Goal: Information Seeking & Learning: Learn about a topic

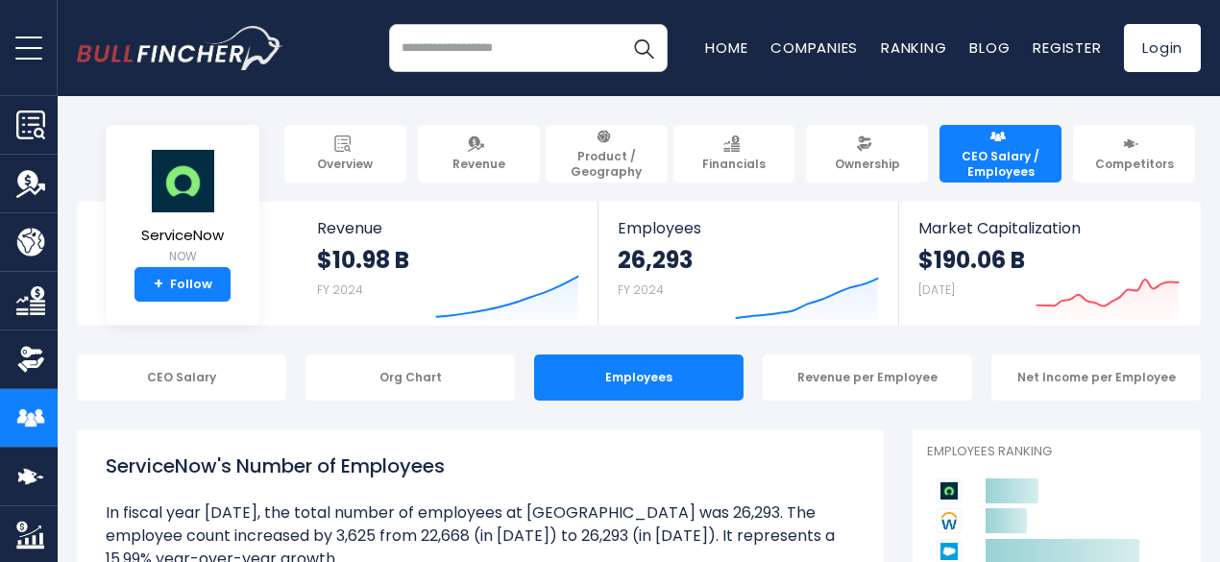
click at [28, 62] on button "open menu" at bounding box center [29, 47] width 58 height 95
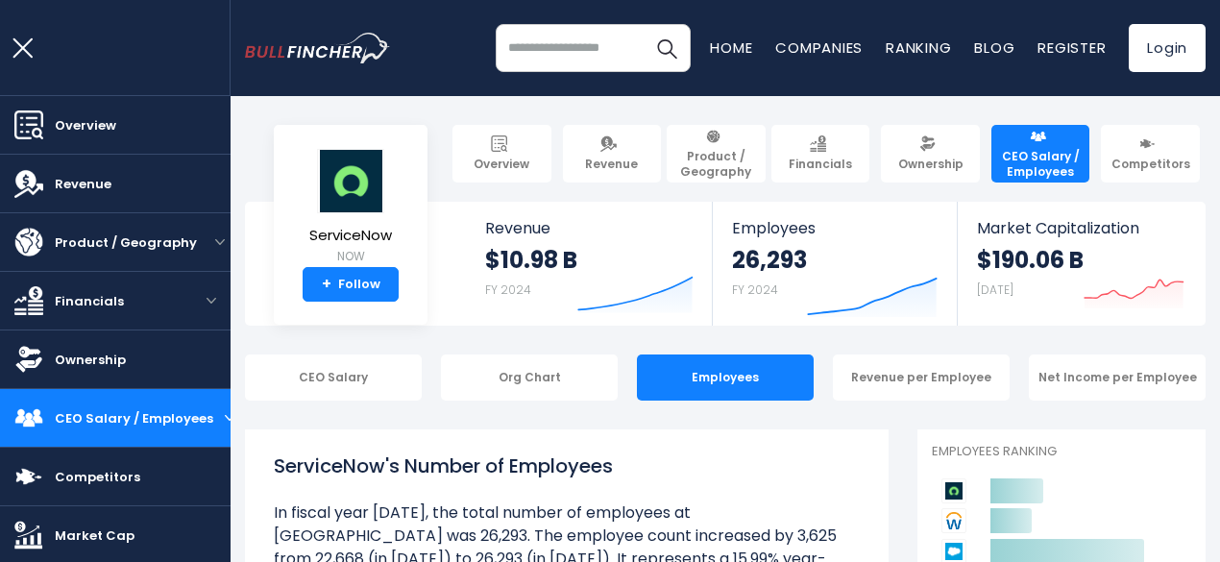
click at [429, 74] on div "Recent searches Trending searches Apple Overview" at bounding box center [725, 48] width 960 height 96
click at [814, 47] on link "Companies" at bounding box center [818, 47] width 87 height 20
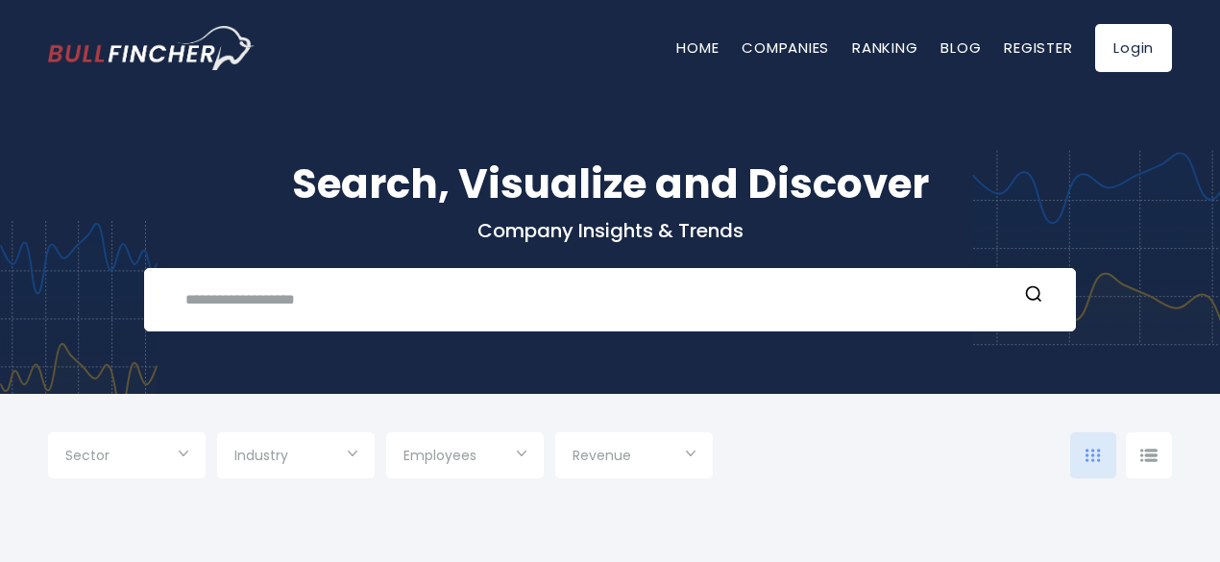
type input "***"
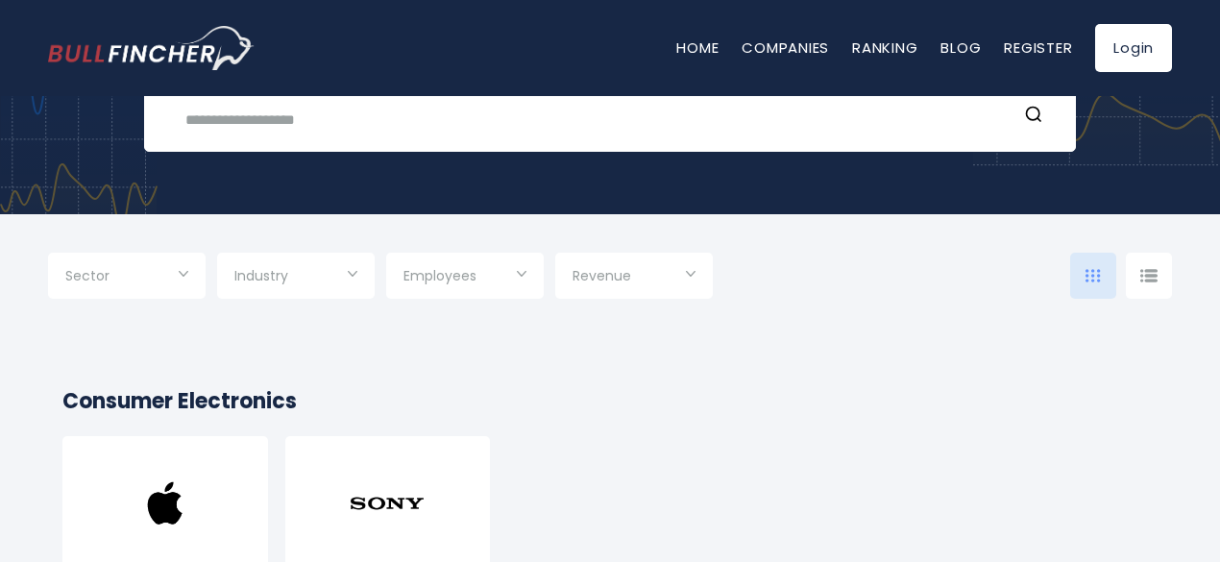
scroll to position [181, 0]
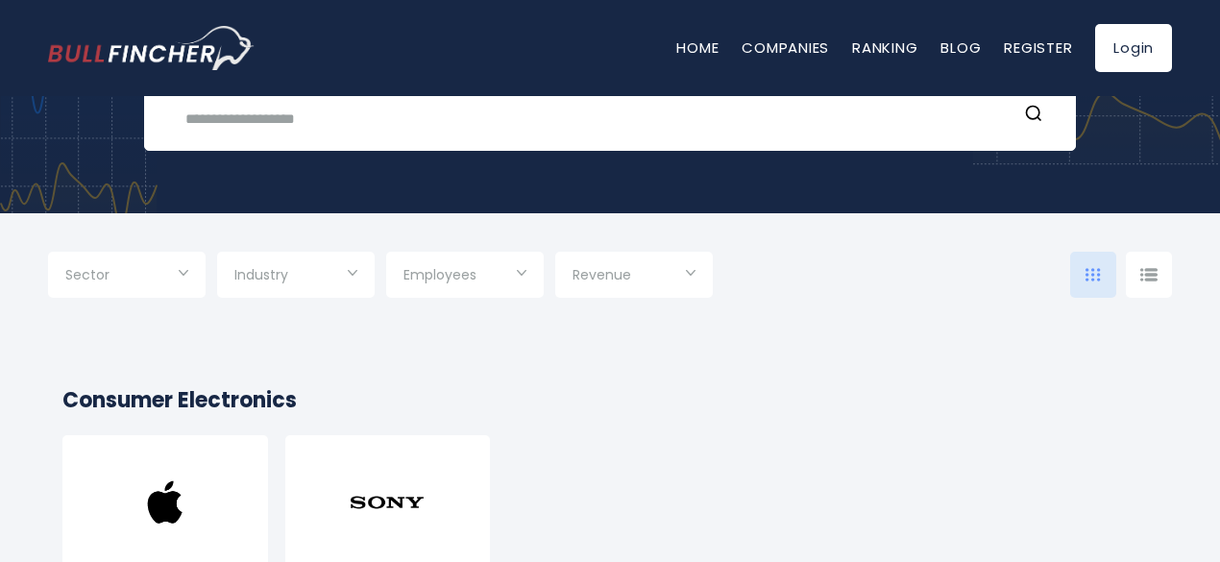
click at [288, 270] on span "Industry" at bounding box center [261, 274] width 54 height 17
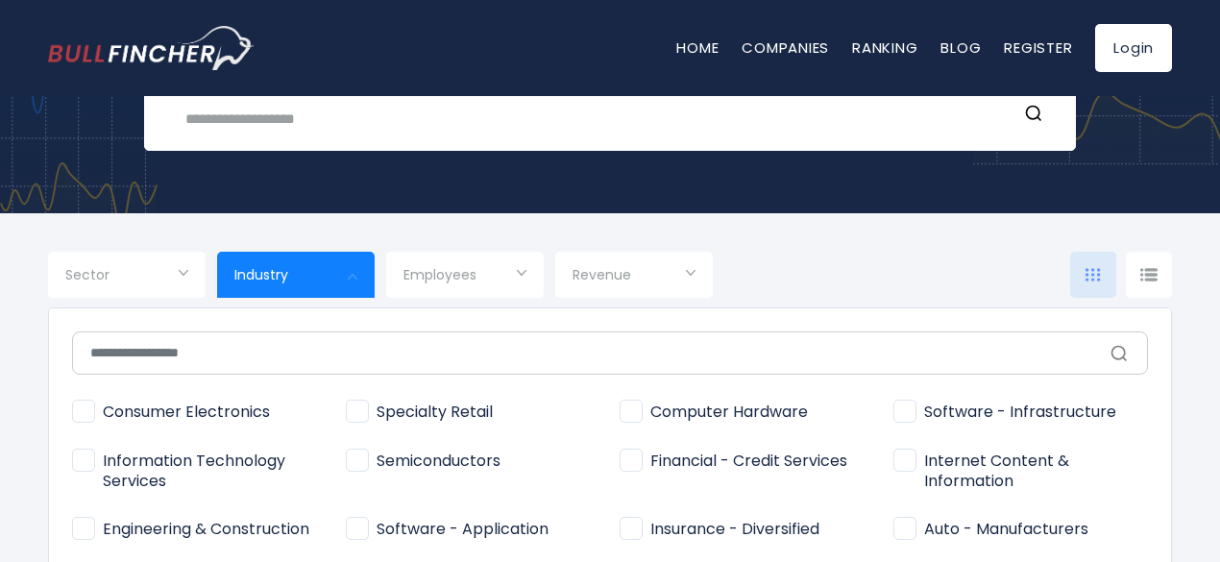
click at [157, 251] on div at bounding box center [610, 281] width 1220 height 562
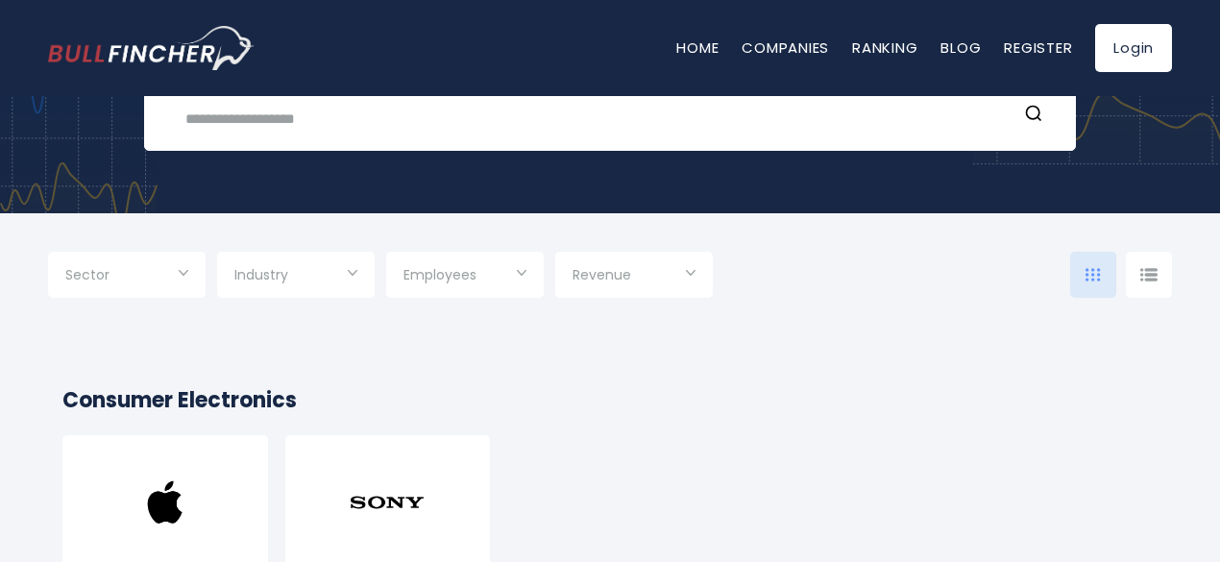
click at [158, 274] on input "Selection" at bounding box center [126, 276] width 123 height 35
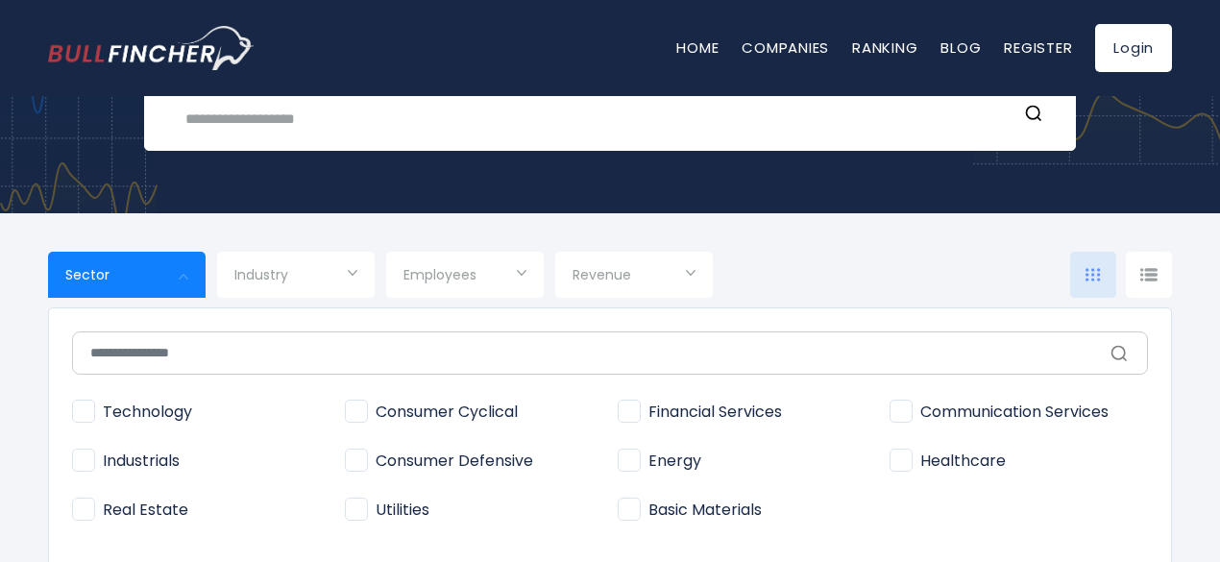
click at [85, 412] on span "Technology" at bounding box center [132, 412] width 120 height 20
type input "**********"
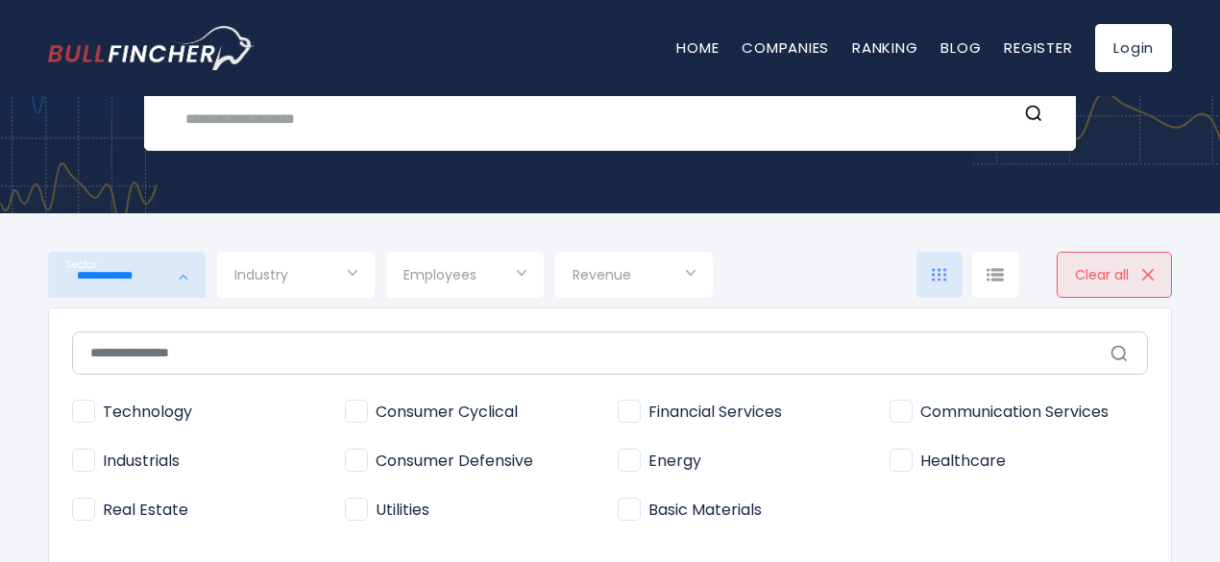
click at [85, 412] on span "Technology" at bounding box center [132, 412] width 120 height 20
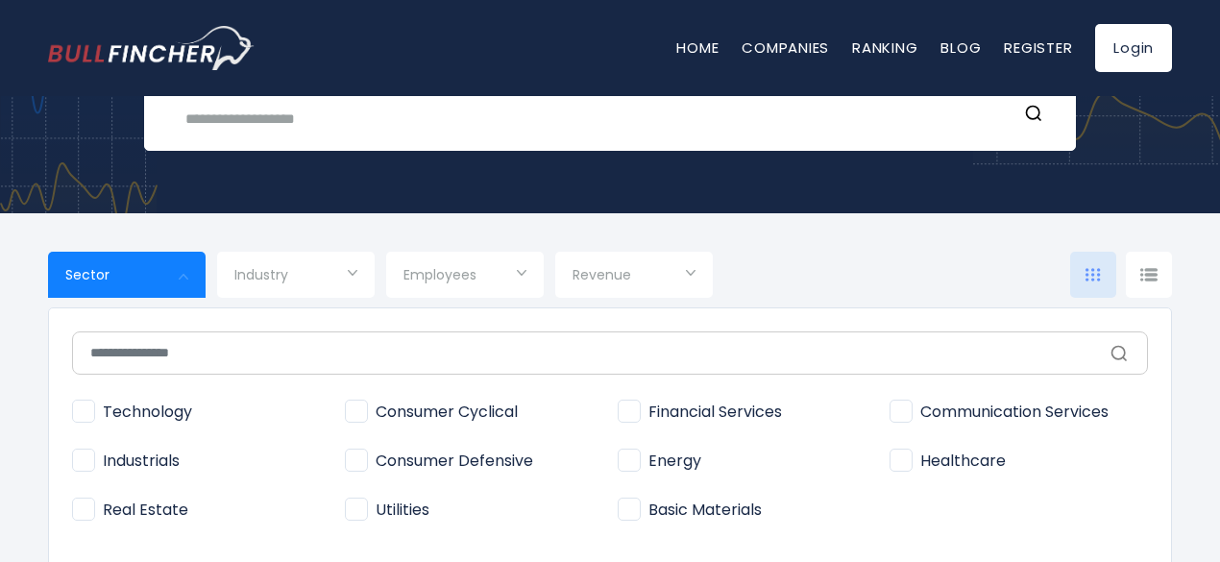
click at [629, 412] on span "Financial Services" at bounding box center [700, 412] width 164 height 20
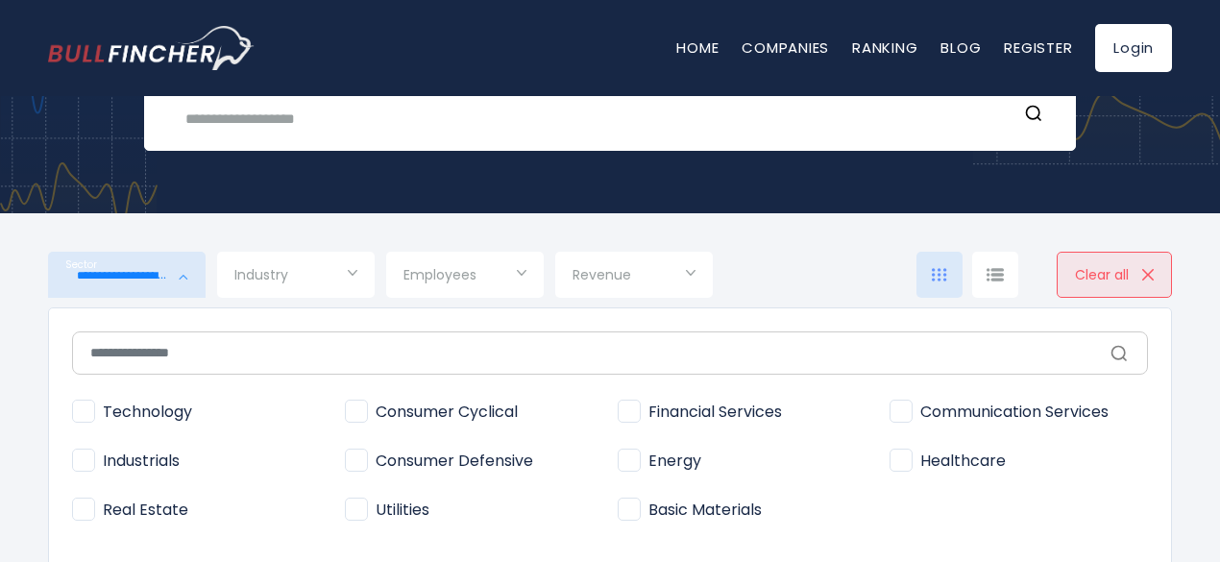
click at [904, 464] on span "Healthcare" at bounding box center [947, 461] width 116 height 20
type input "**********"
click at [500, 266] on div at bounding box center [610, 281] width 1220 height 562
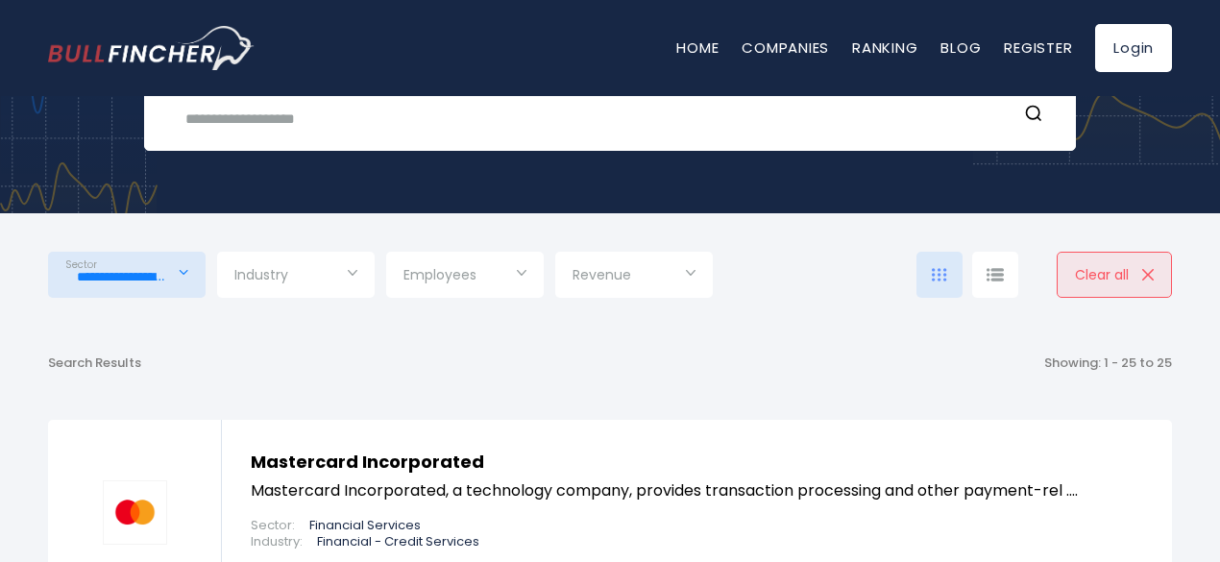
click at [500, 266] on input "Selection" at bounding box center [464, 276] width 123 height 35
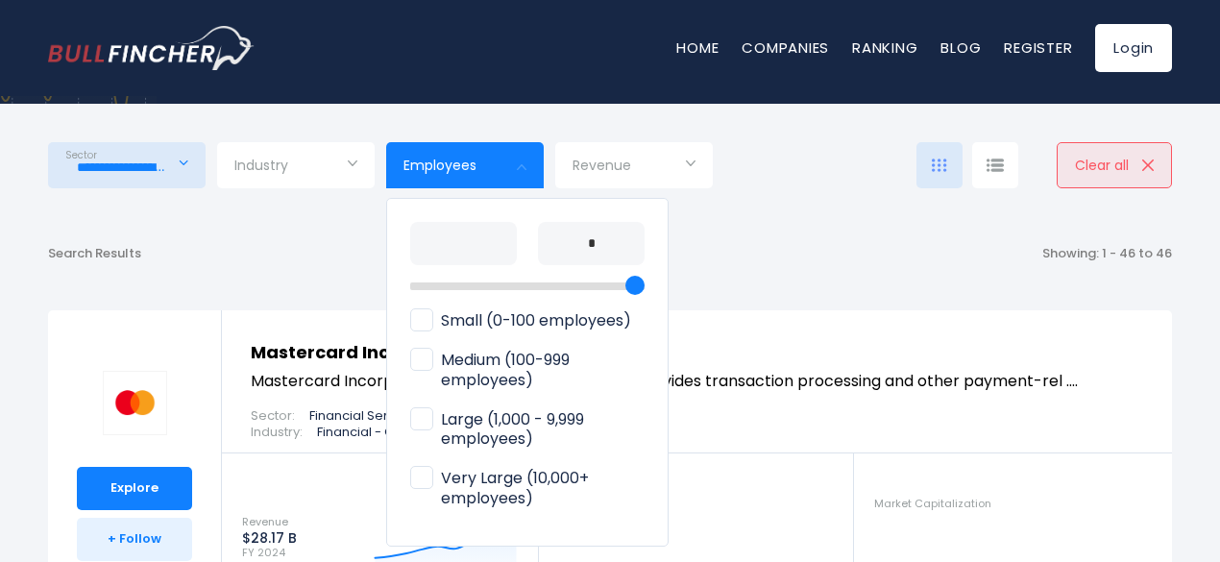
scroll to position [293, 0]
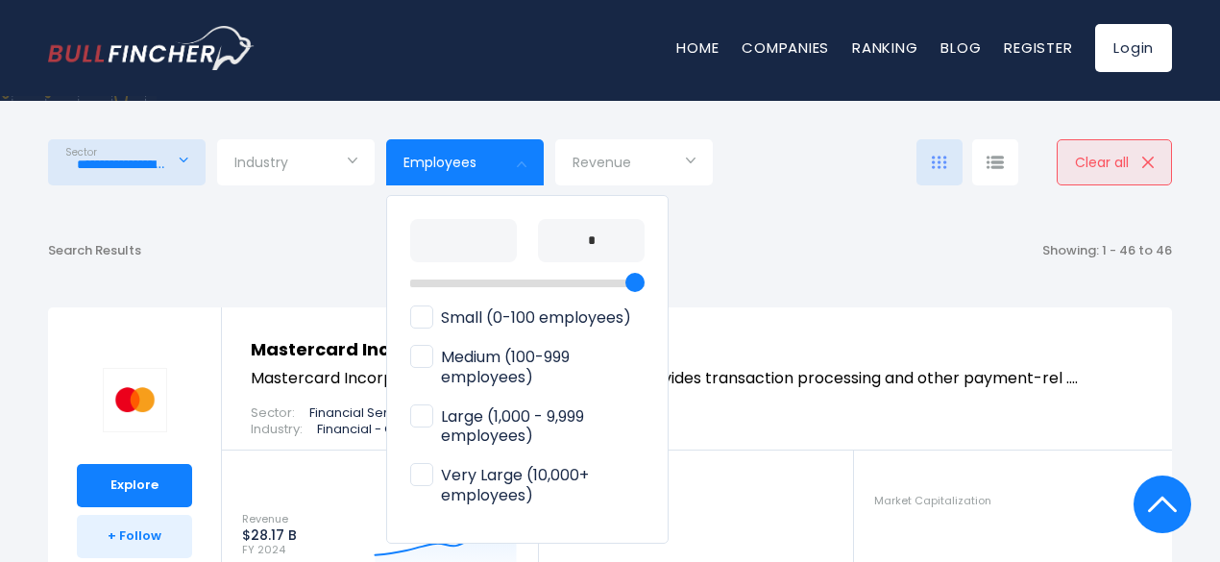
click at [430, 360] on span "Medium (100-999 employees)" at bounding box center [527, 368] width 234 height 40
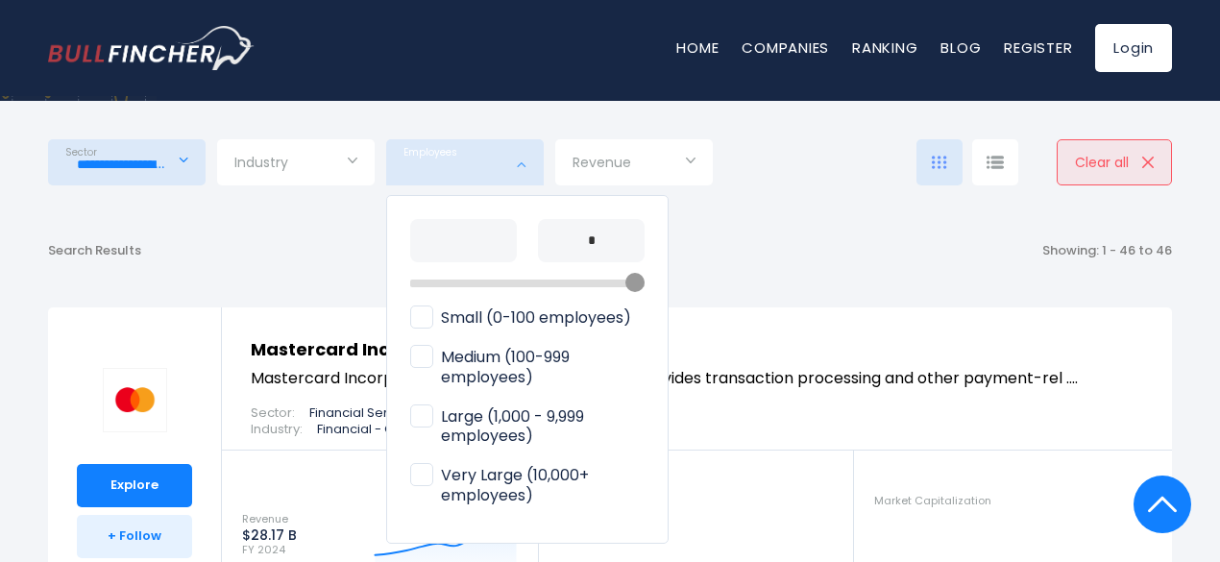
type input "**********"
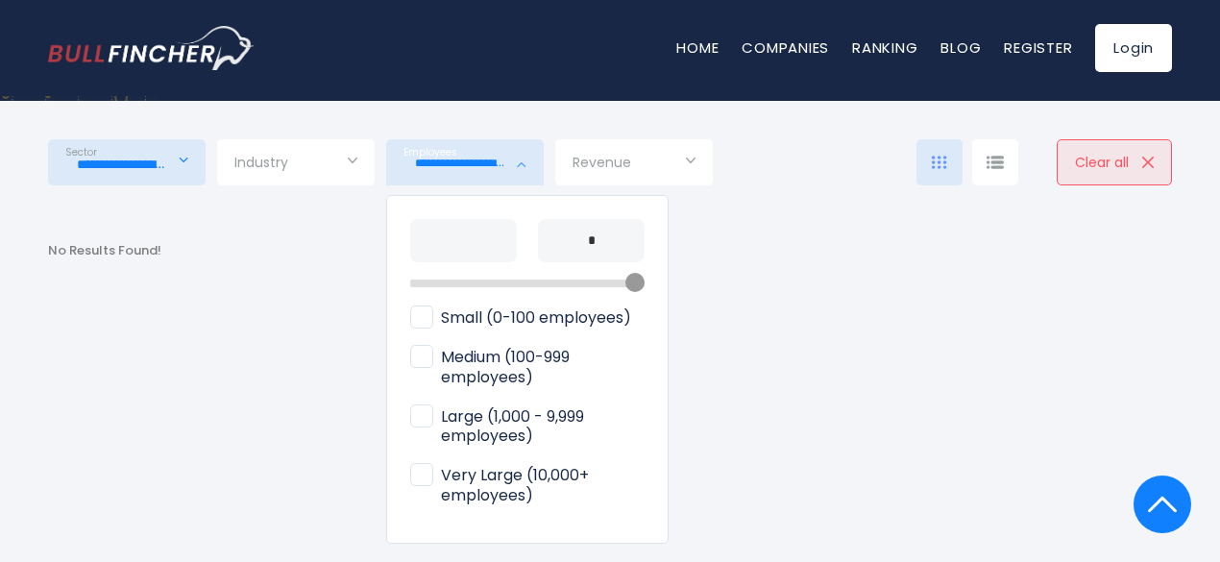
click at [771, 253] on div at bounding box center [610, 281] width 1220 height 562
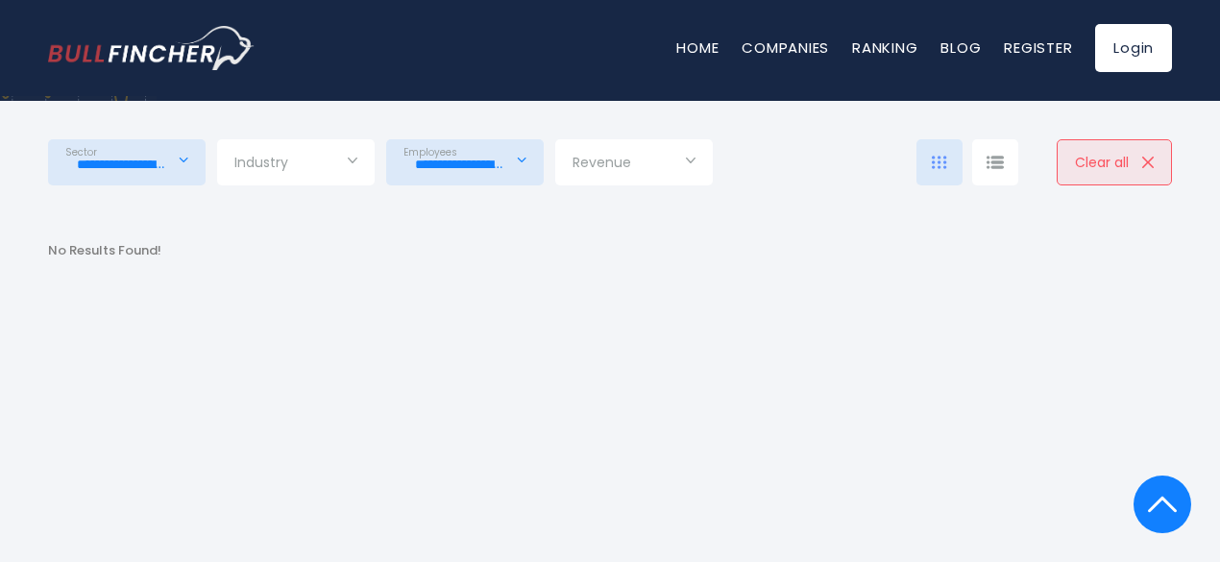
click at [307, 172] on input "Selection" at bounding box center [295, 164] width 123 height 35
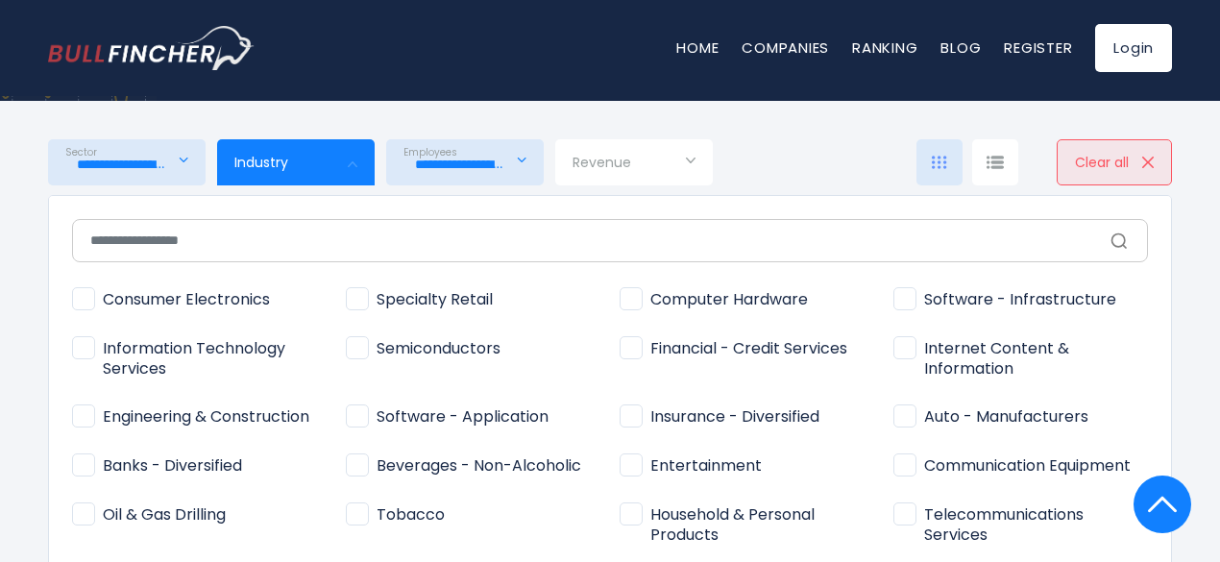
click at [626, 344] on span "Financial - Credit Services" at bounding box center [734, 349] width 228 height 20
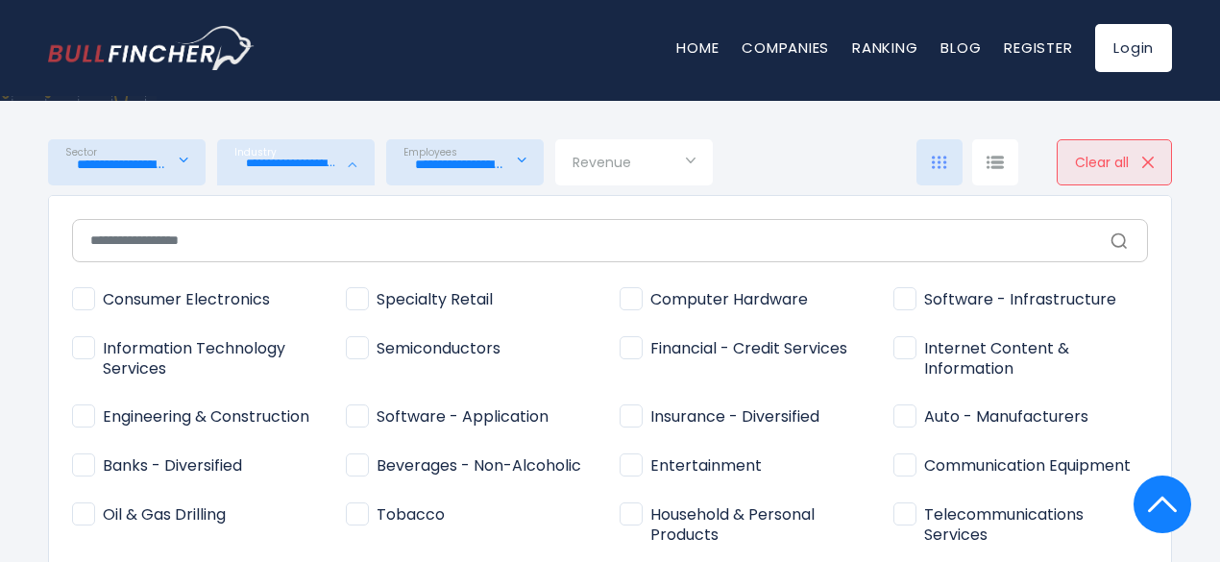
click at [897, 301] on span "Software - Infrastructure" at bounding box center [1004, 300] width 223 height 20
click at [96, 349] on span "Information Technology Services" at bounding box center [199, 359] width 255 height 40
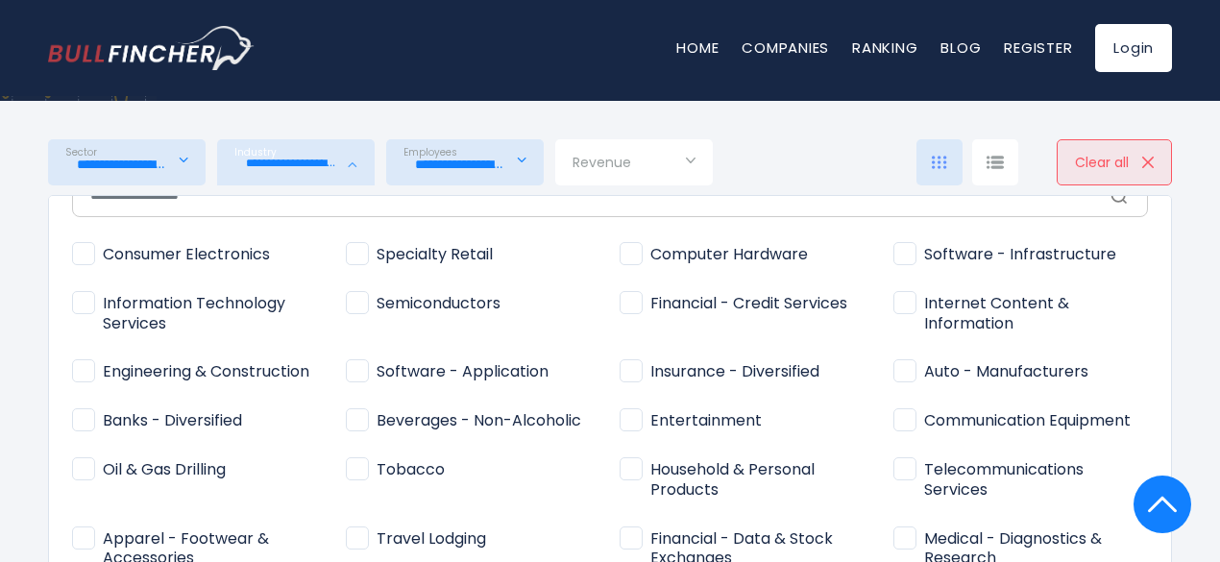
scroll to position [47, 0]
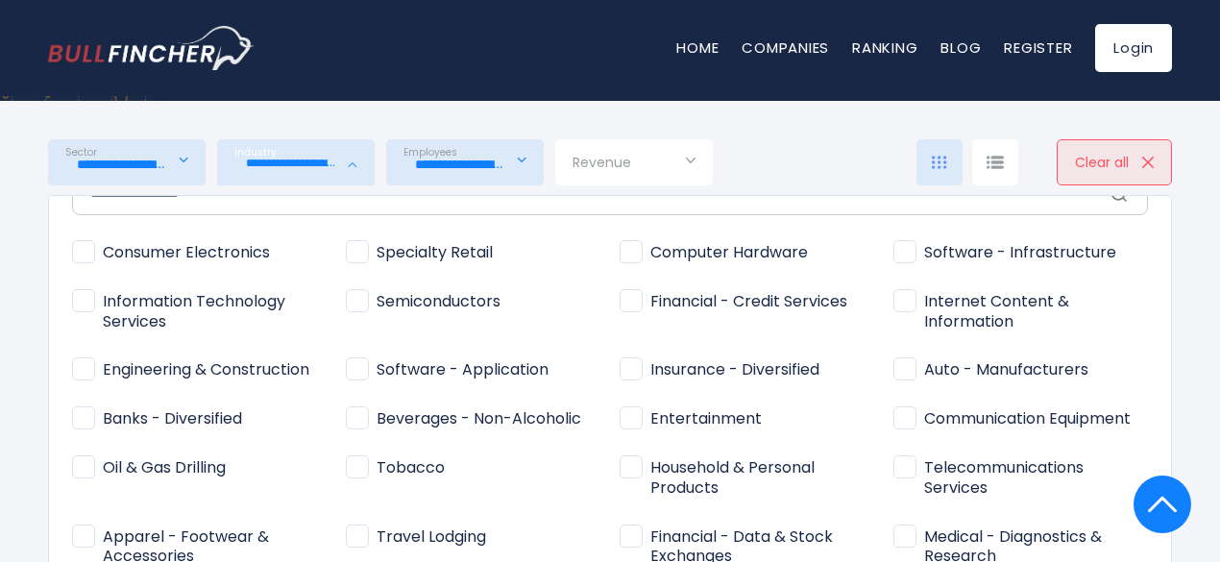
click at [359, 371] on span "Software - Application" at bounding box center [447, 370] width 203 height 20
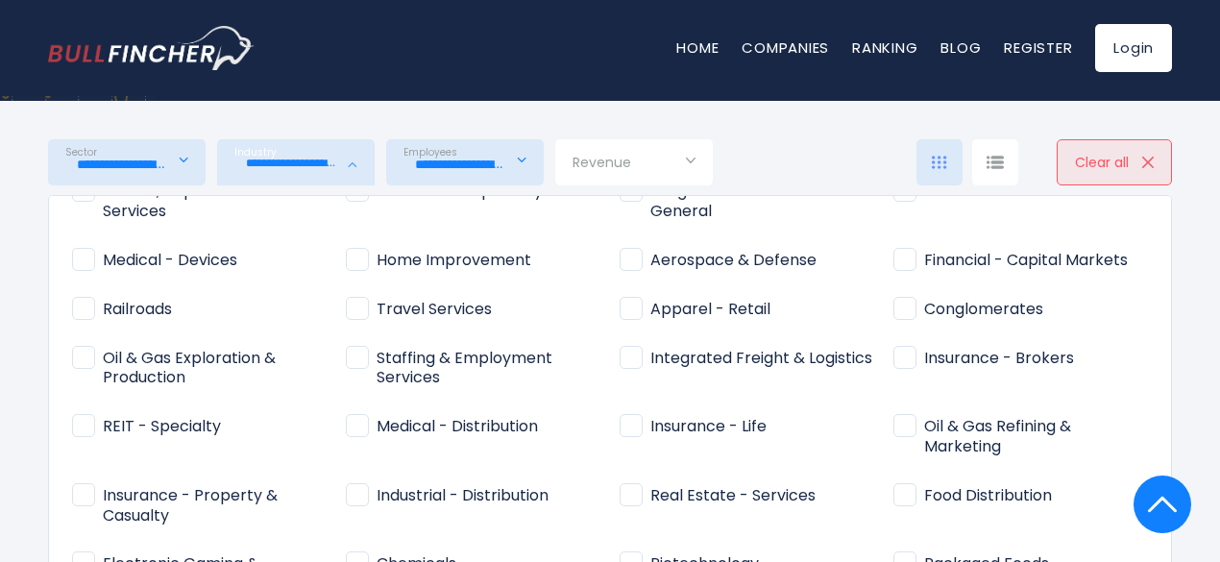
scroll to position [630, 0]
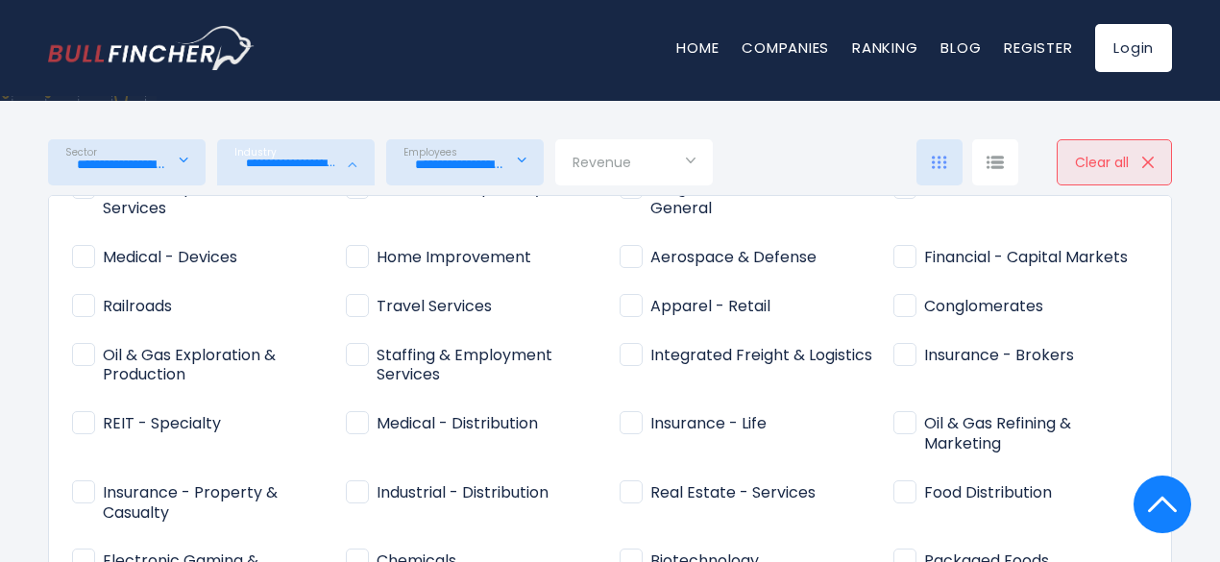
click at [901, 259] on span "Financial - Capital Markets" at bounding box center [1010, 258] width 234 height 20
type input "**********"
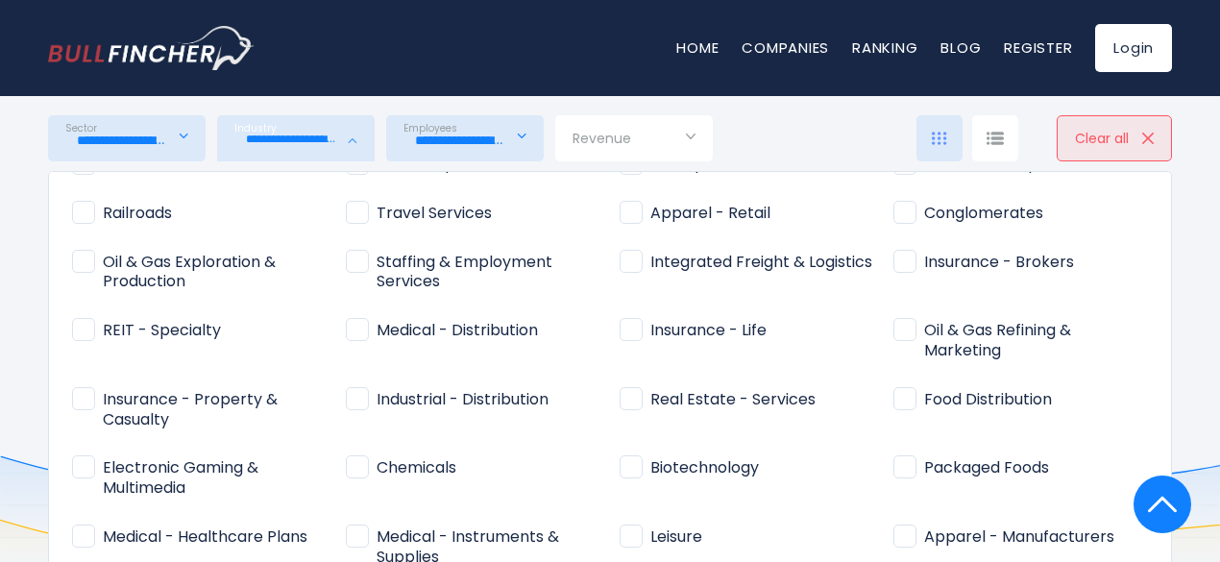
scroll to position [542, 0]
click at [1195, 329] on div at bounding box center [610, 281] width 1220 height 562
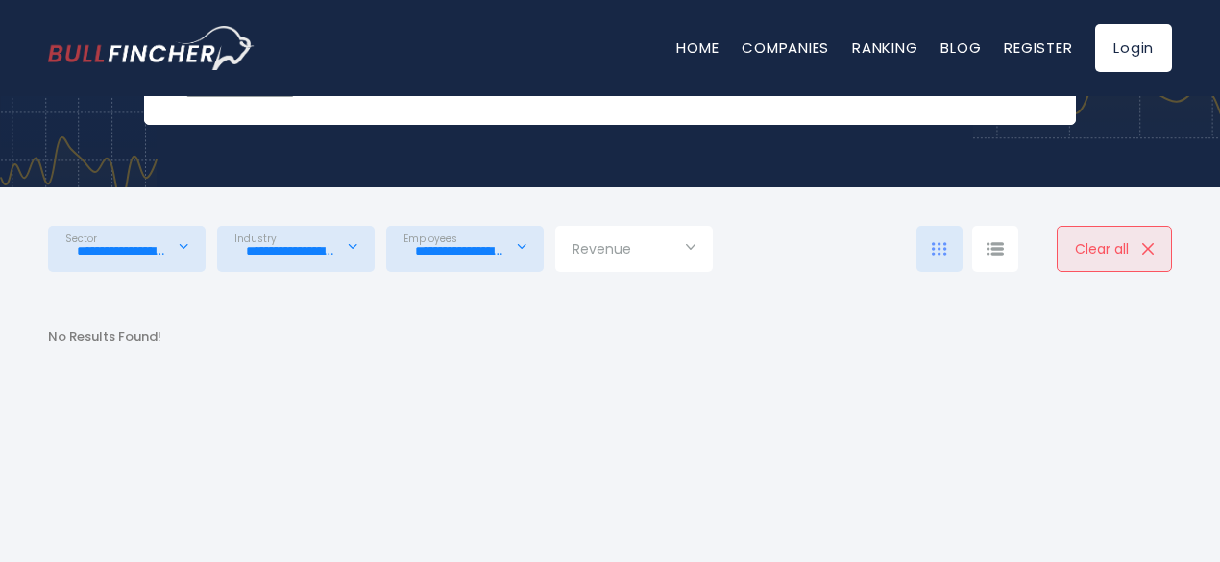
scroll to position [206, 0]
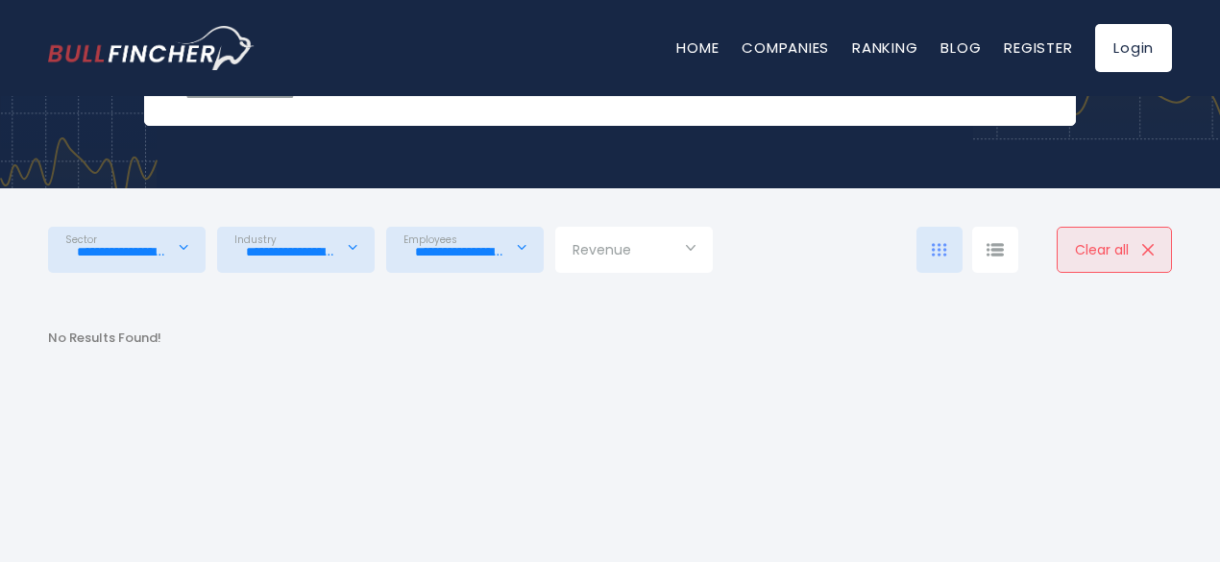
click at [175, 249] on input "**********" at bounding box center [126, 251] width 123 height 35
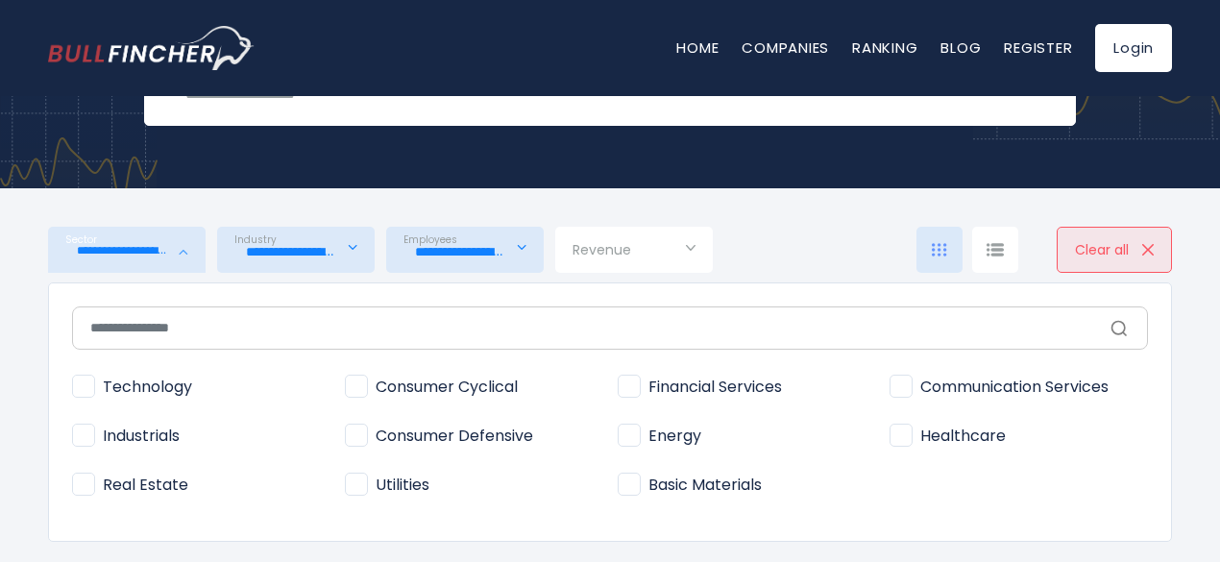
click at [84, 378] on span "Technology" at bounding box center [132, 387] width 120 height 20
click at [626, 380] on span "Financial Services" at bounding box center [700, 387] width 164 height 20
click at [903, 434] on span "Healthcare" at bounding box center [947, 436] width 116 height 20
type input "**********"
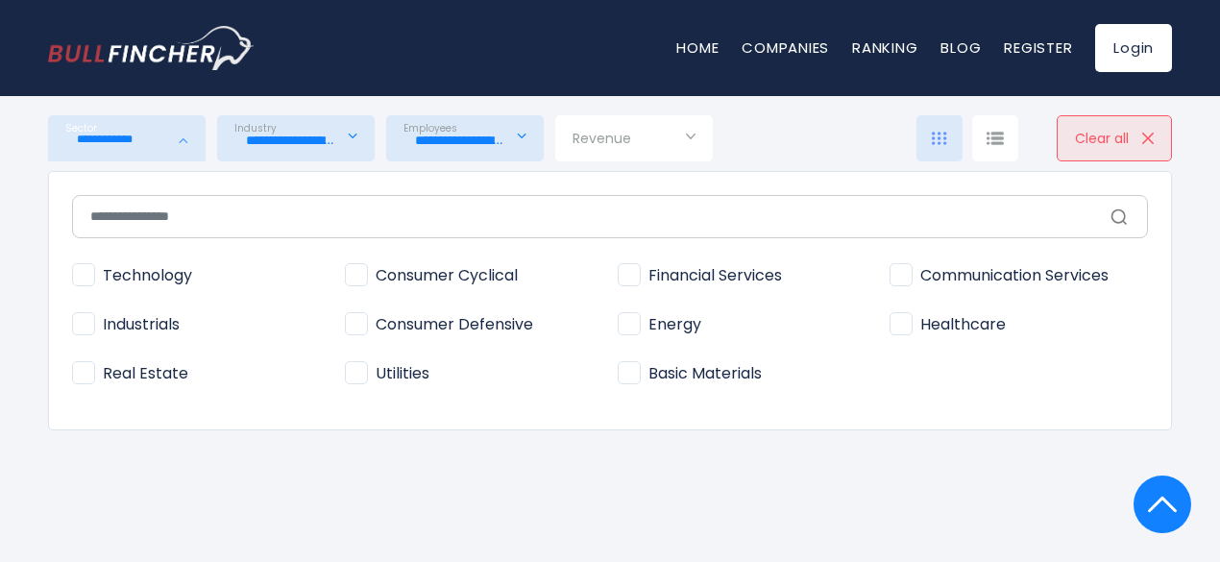
scroll to position [353, 0]
click at [1008, 493] on div at bounding box center [610, 281] width 1220 height 562
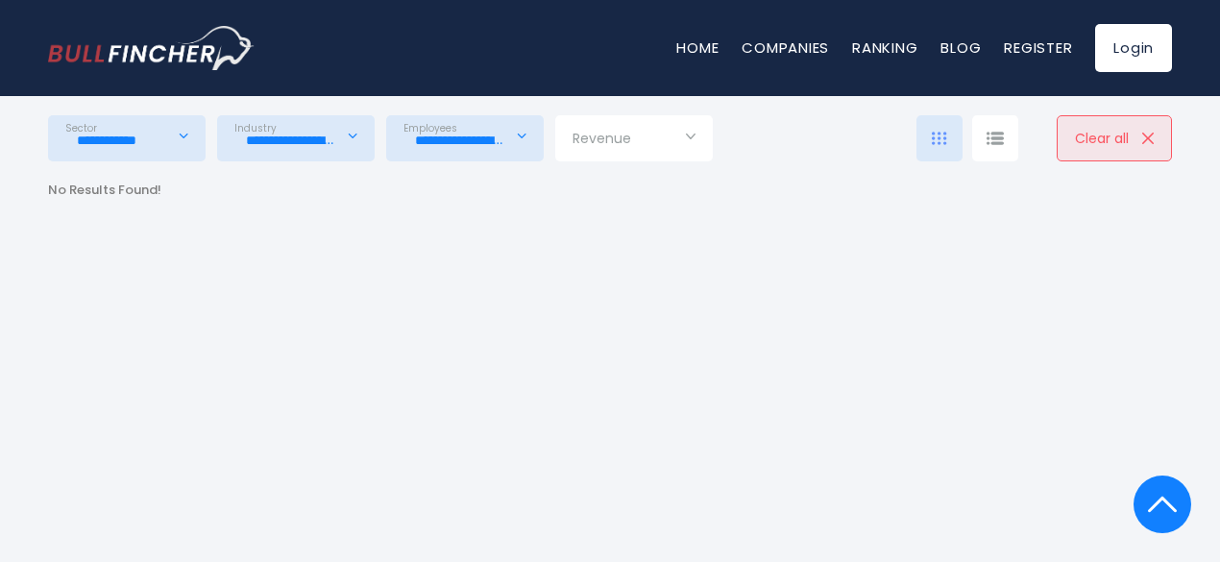
click at [164, 135] on input "**********" at bounding box center [126, 140] width 123 height 35
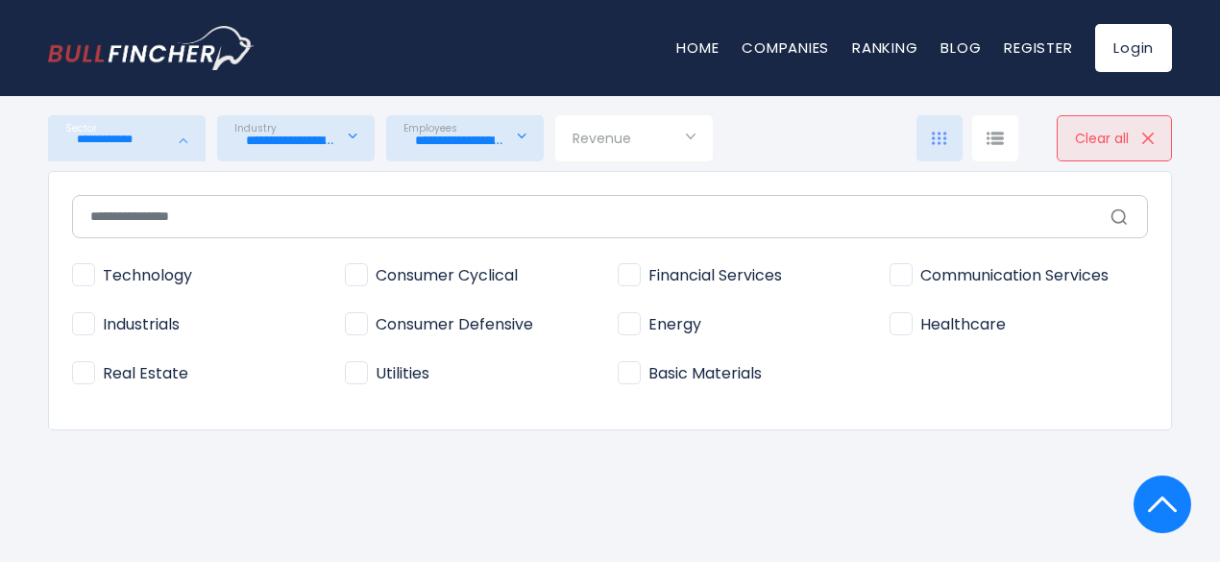
click at [85, 275] on span "Technology" at bounding box center [132, 276] width 120 height 20
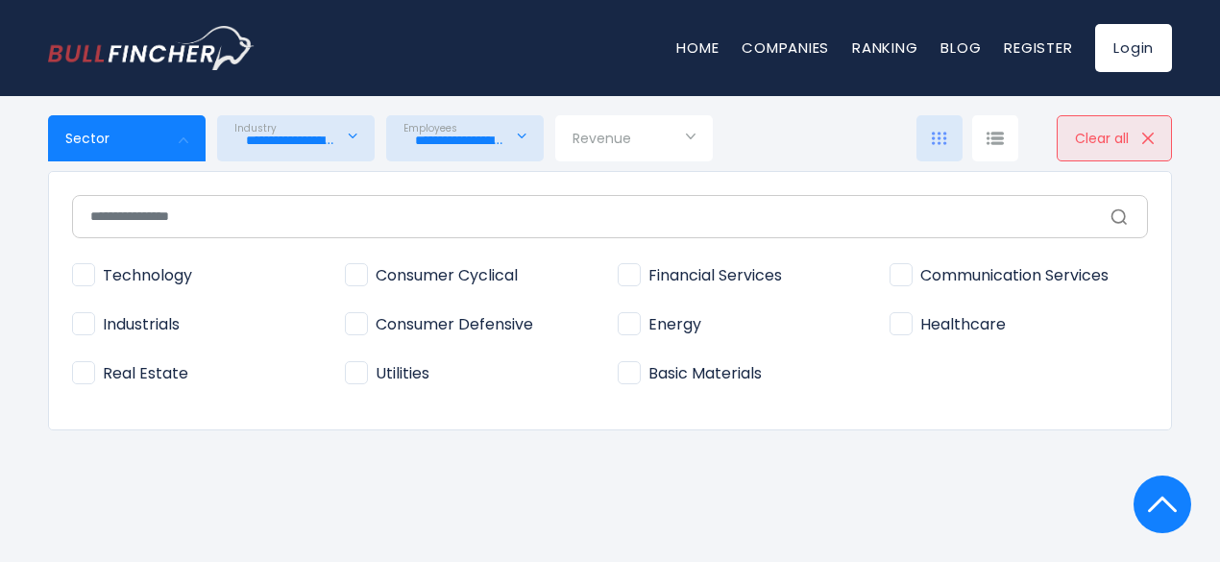
click at [980, 487] on div at bounding box center [610, 281] width 1220 height 562
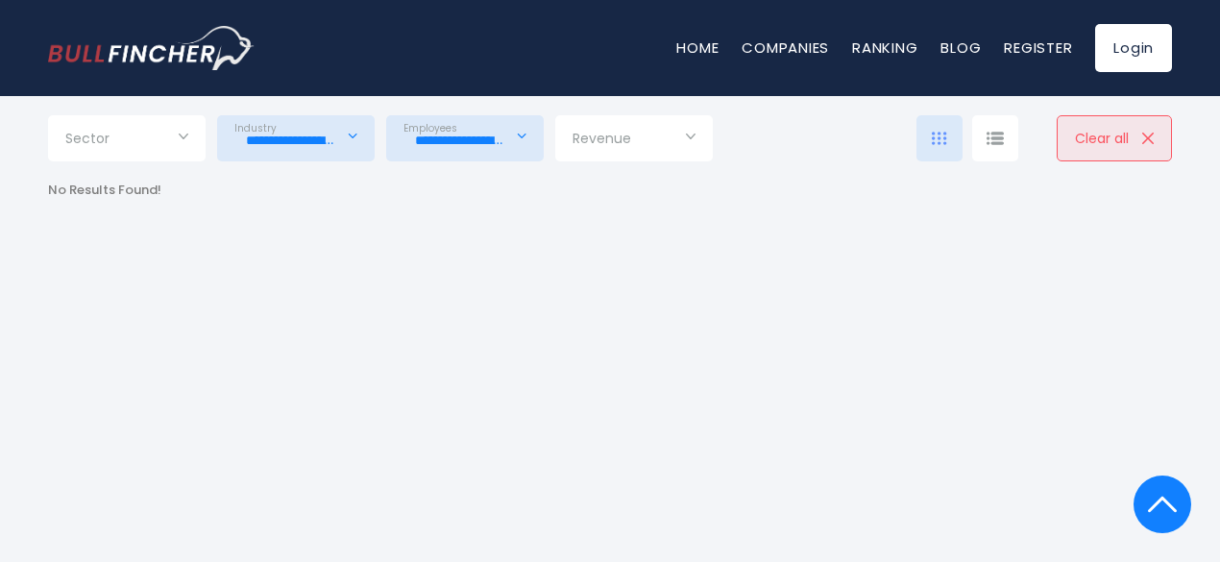
click at [321, 133] on input "**********" at bounding box center [295, 140] width 123 height 35
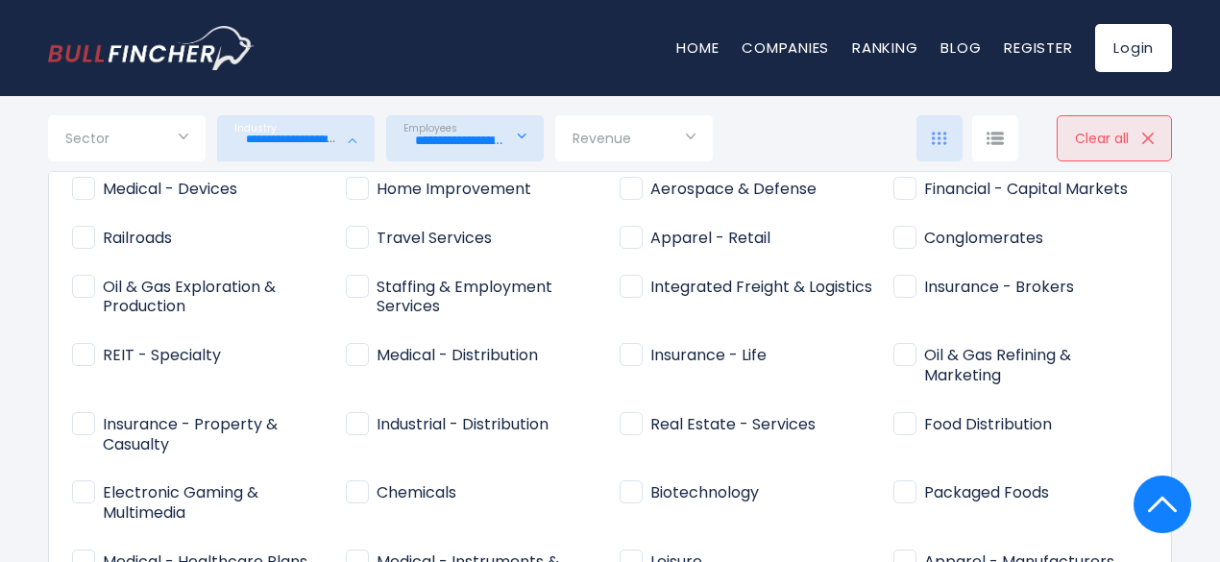
click at [467, 141] on div at bounding box center [610, 281] width 1220 height 562
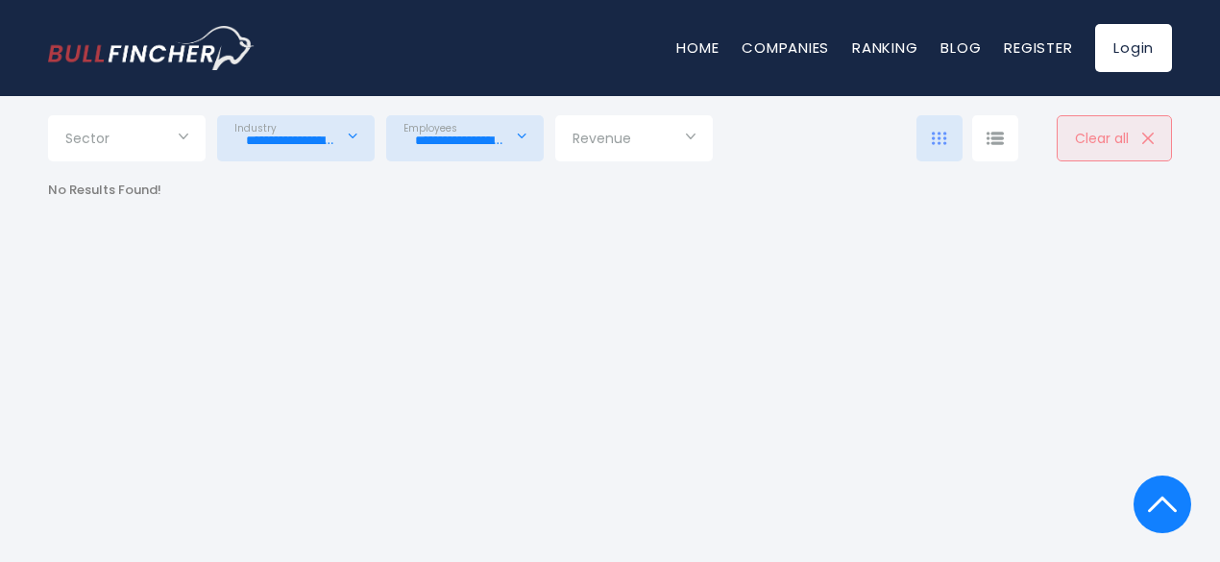
click at [1131, 135] on button "Clear all" at bounding box center [1114, 138] width 115 height 46
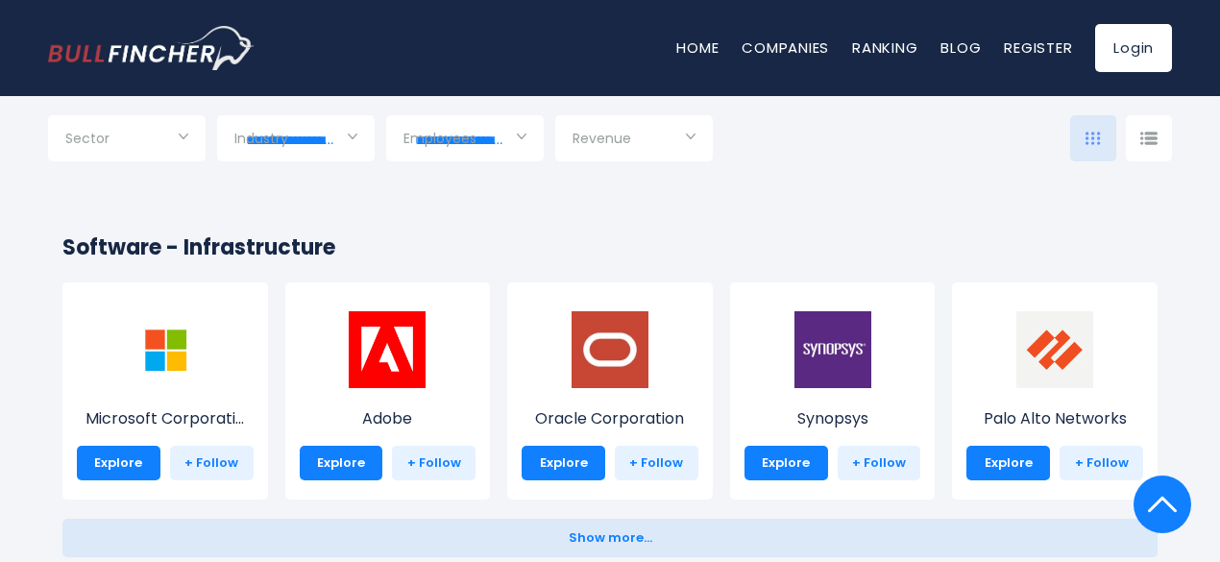
scroll to position [1615, 0]
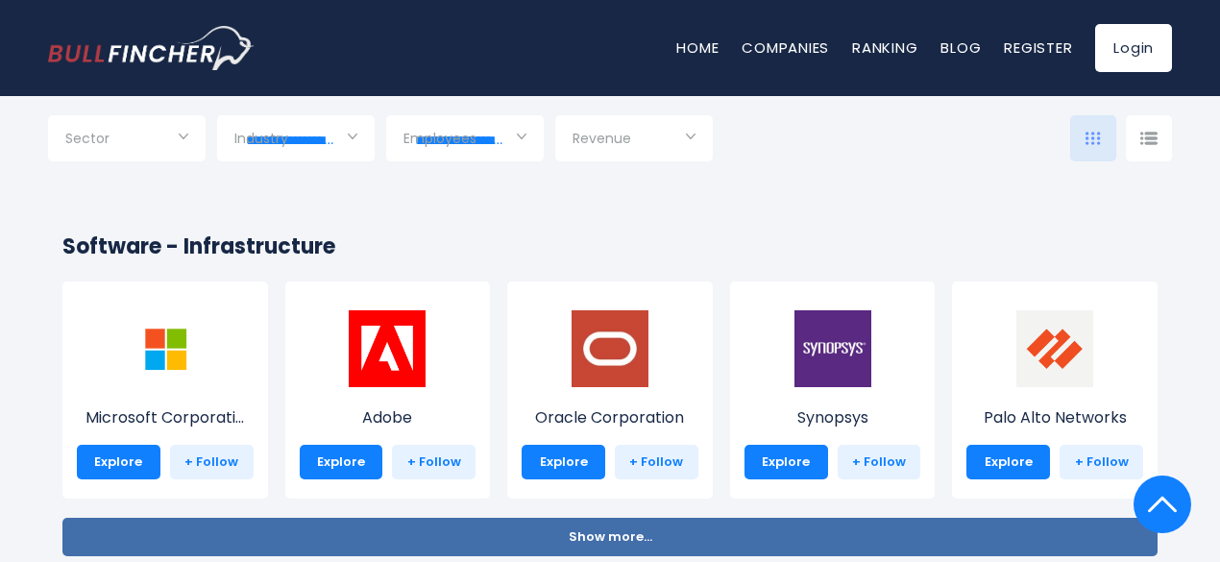
click at [630, 537] on span "Show more..." at bounding box center [611, 537] width 84 height 14
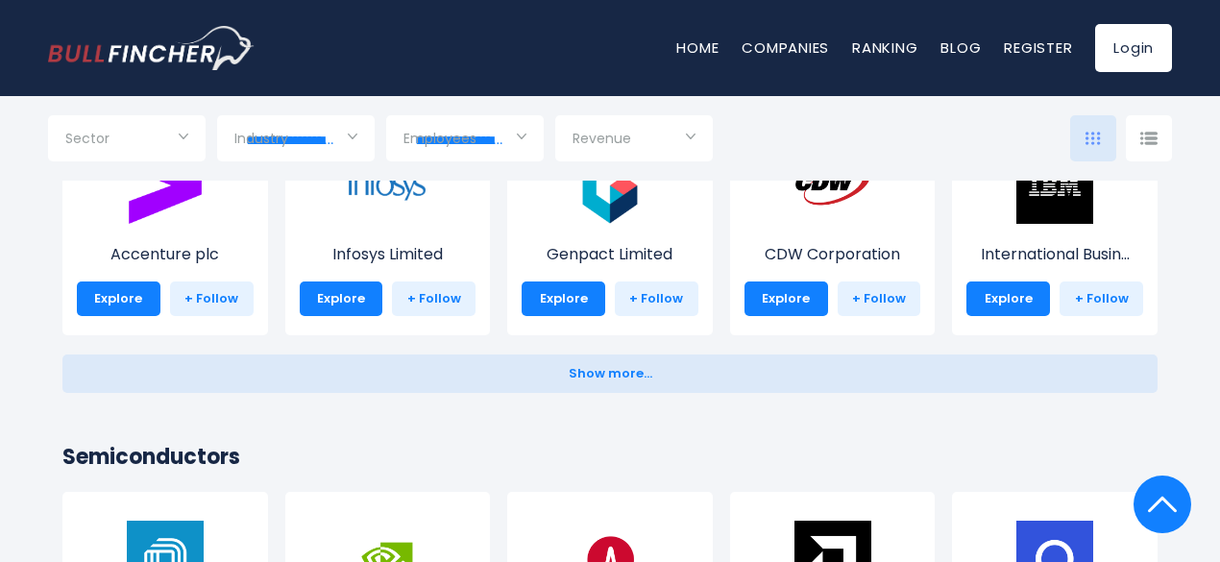
scroll to position [2626, 0]
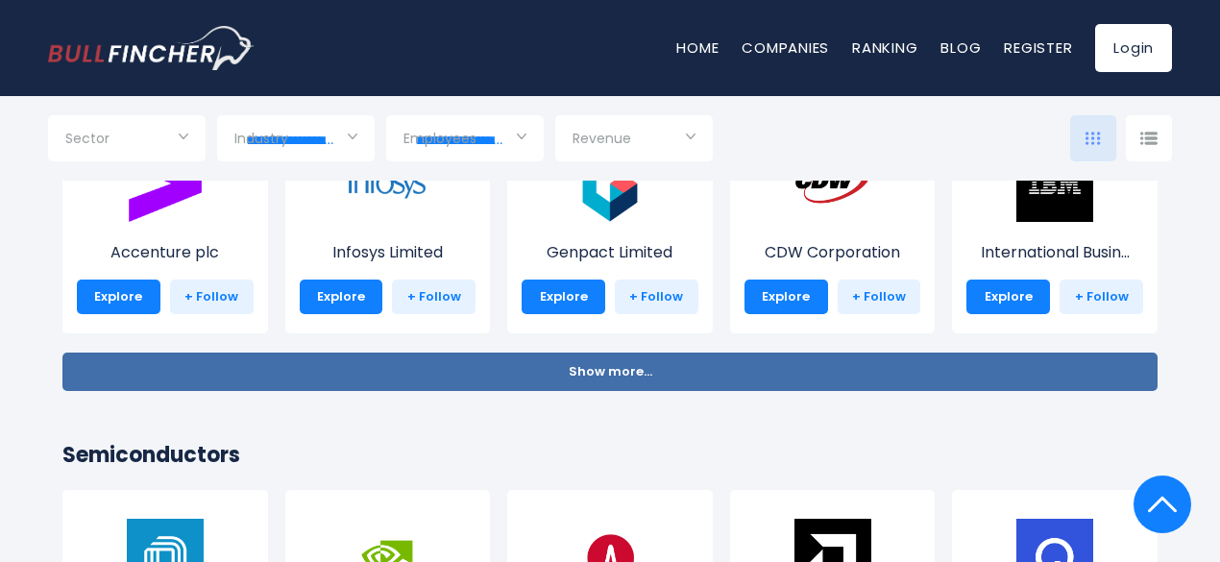
click at [635, 383] on button "Show more... Show less..." at bounding box center [609, 371] width 1095 height 38
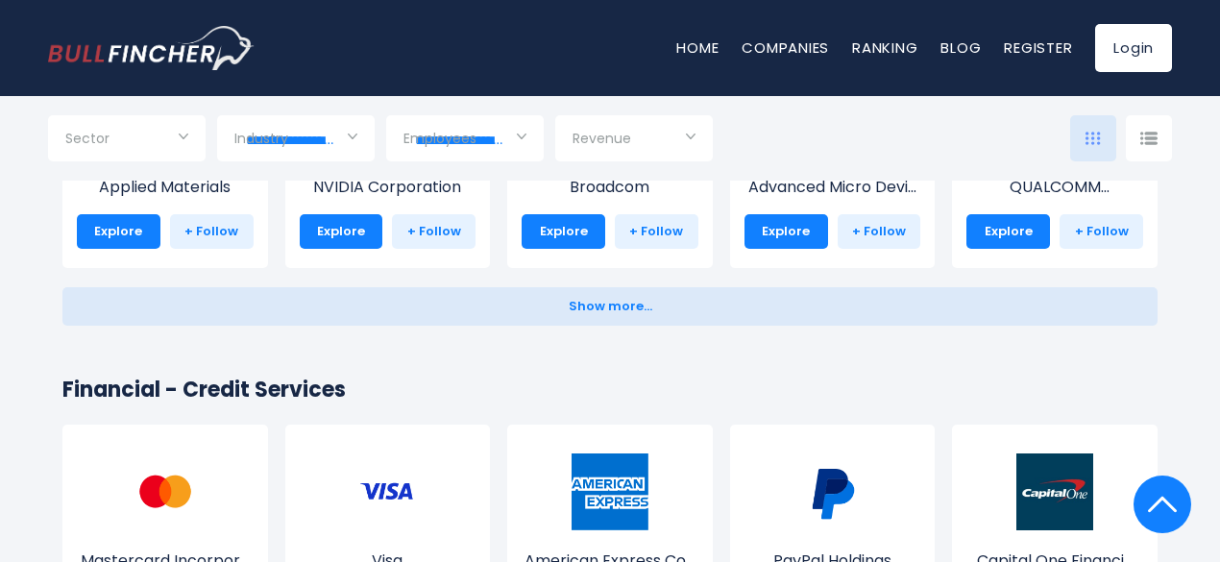
scroll to position [3302, 0]
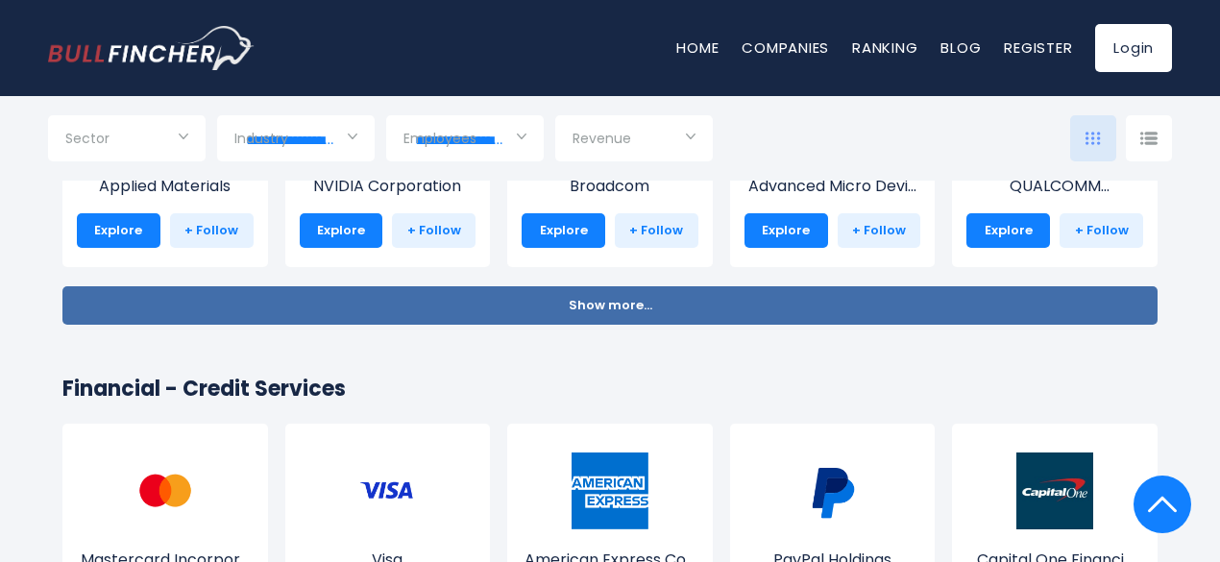
click at [601, 303] on span "Show more..." at bounding box center [611, 306] width 84 height 14
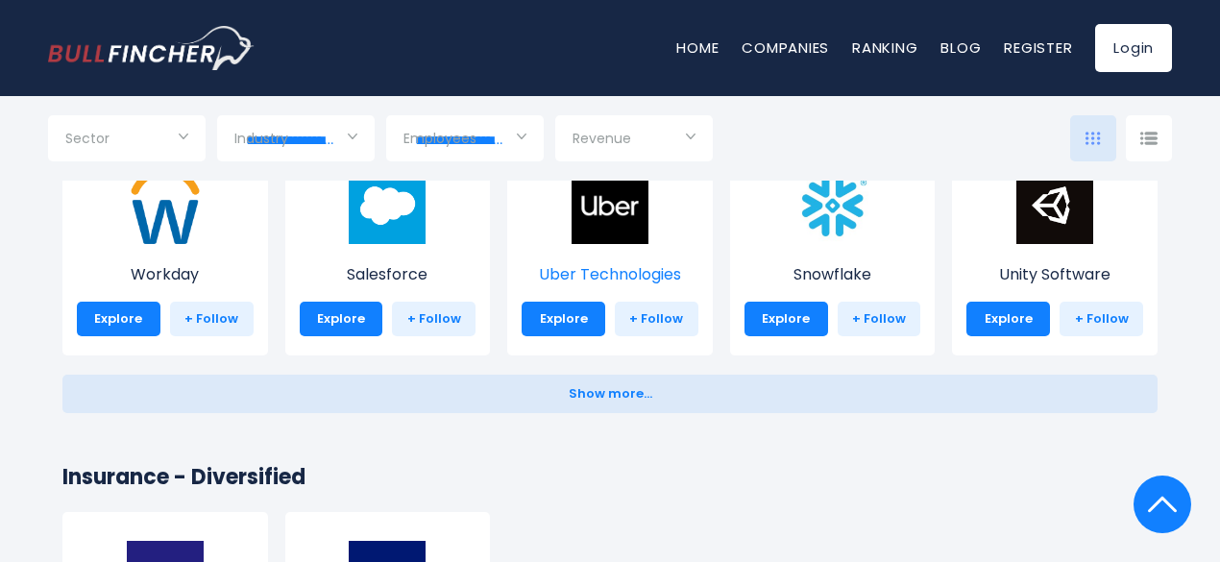
scroll to position [4830, 0]
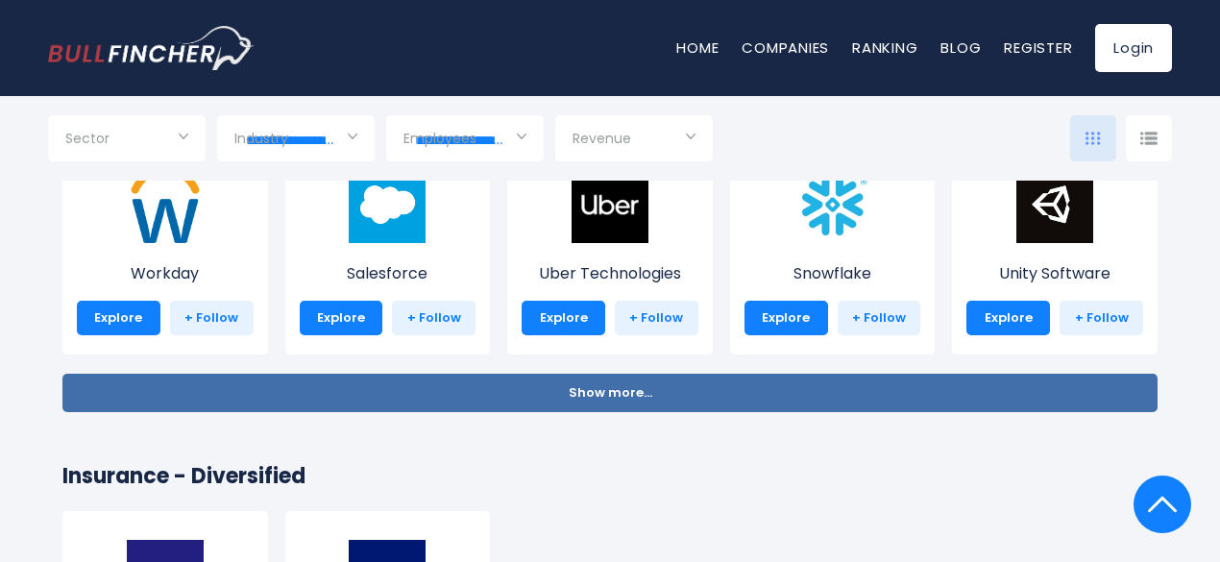
click at [612, 400] on span "Show more..." at bounding box center [611, 393] width 84 height 14
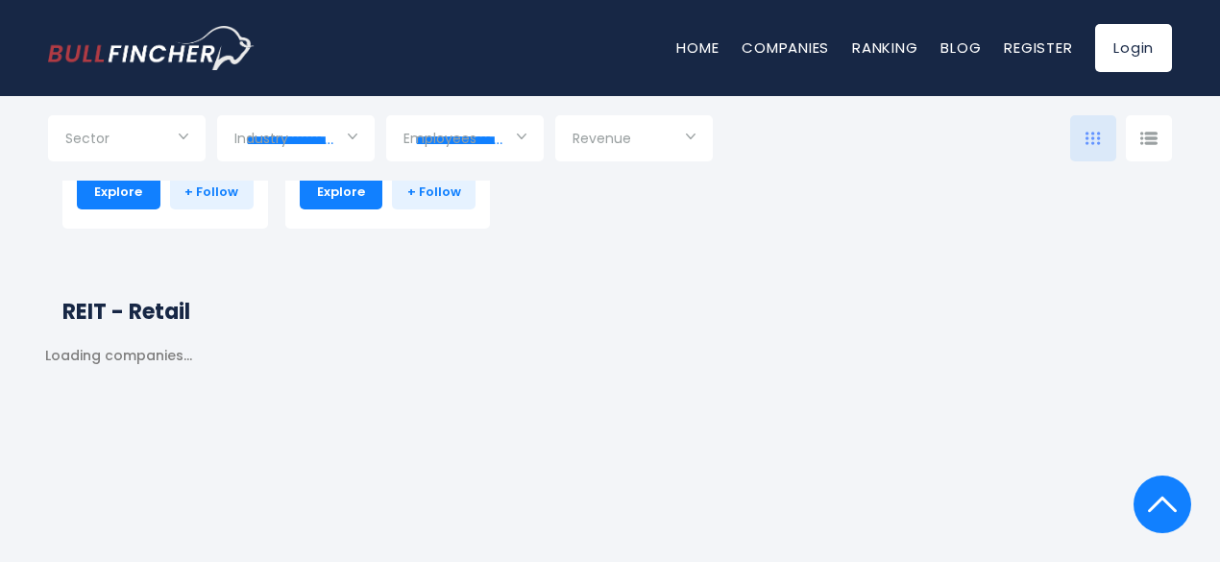
scroll to position [10505, 0]
